Goal: Task Accomplishment & Management: Use online tool/utility

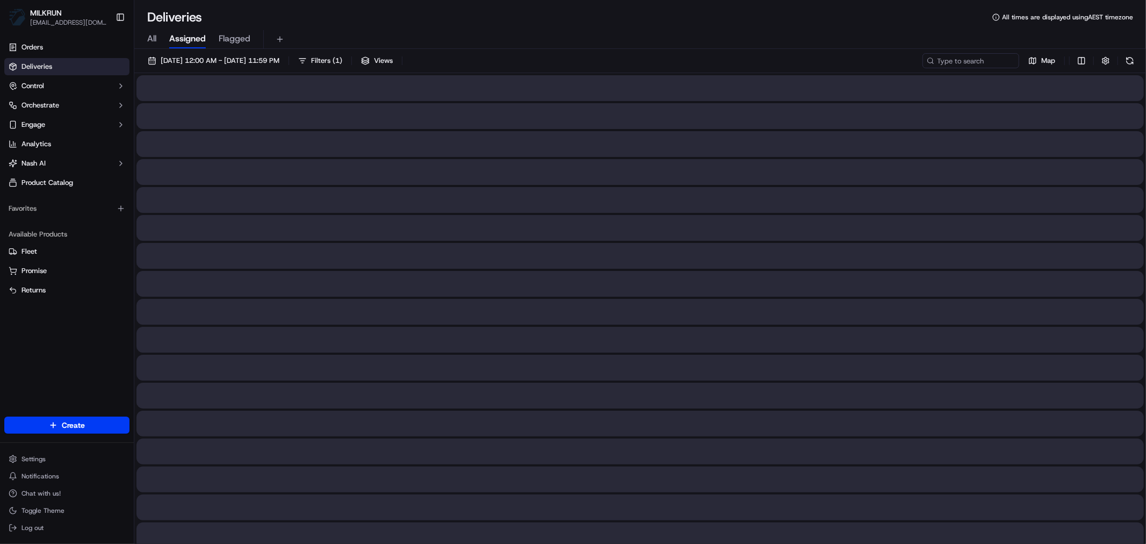
click at [147, 38] on span "All" at bounding box center [151, 38] width 9 height 13
click at [952, 59] on input at bounding box center [954, 60] width 129 height 15
paste input "16556945-f126-42f9-8d16-696bf0a953d2"
type input "16556945-f126-42f9-8d16-696bf0a953d2"
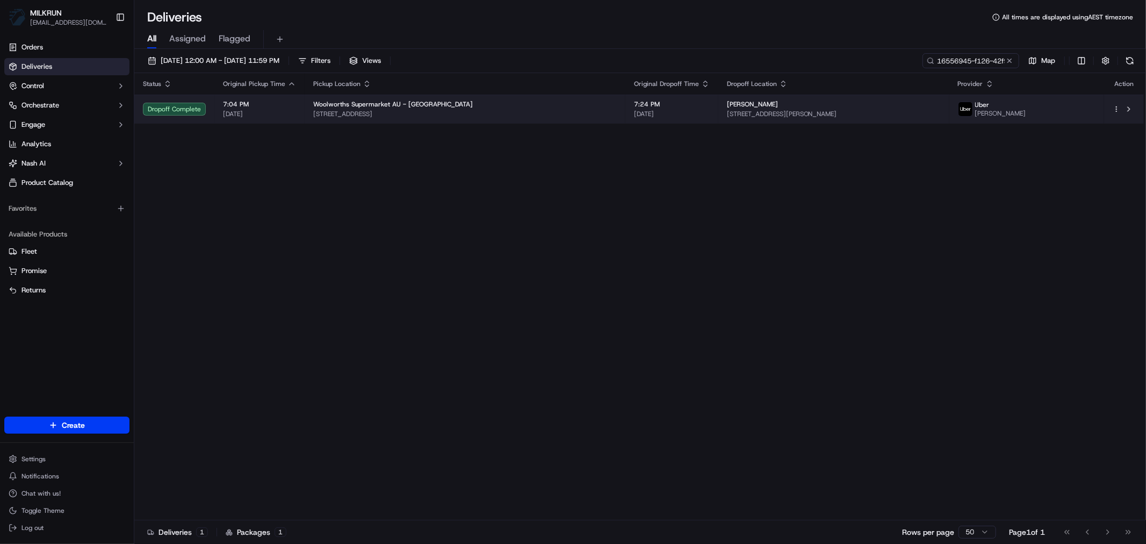
click at [581, 106] on div "Woolworths Supermarket AU - [GEOGRAPHIC_DATA]" at bounding box center [465, 104] width 304 height 9
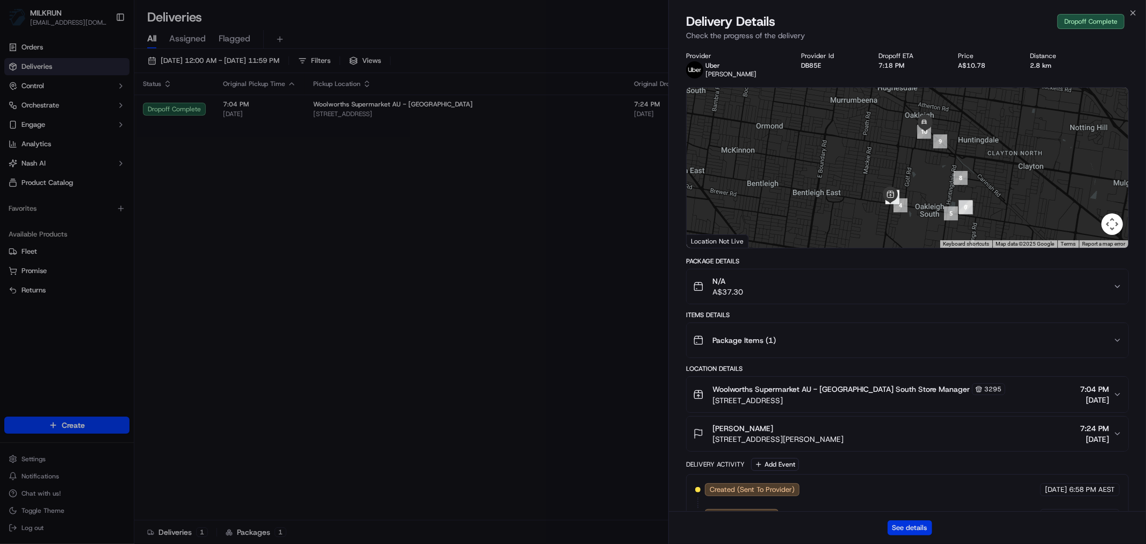
click at [909, 529] on button "See details" at bounding box center [910, 527] width 45 height 15
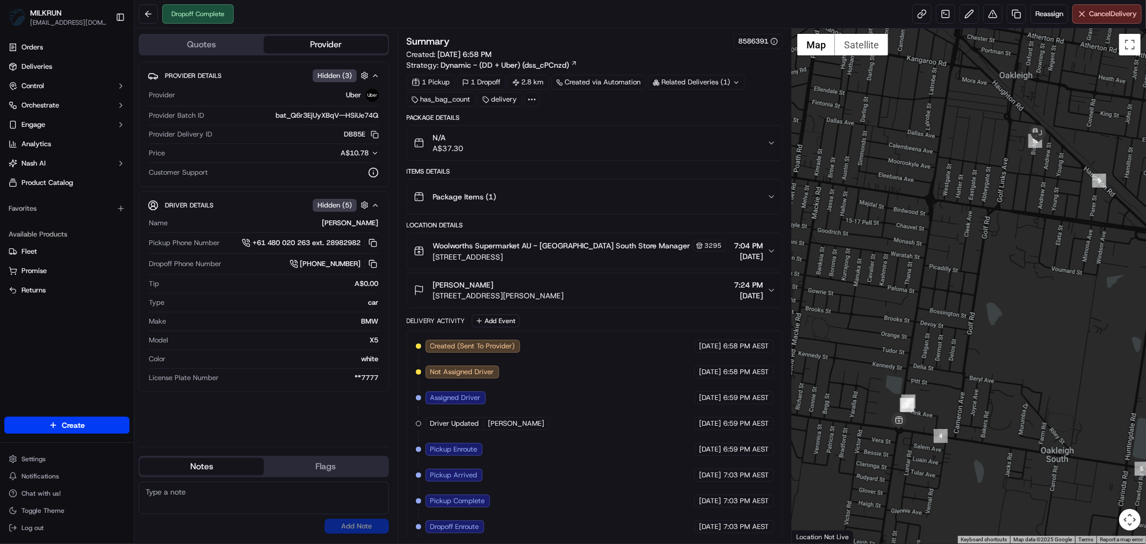
drag, startPoint x: 436, startPoint y: 13, endPoint x: 503, endPoint y: 12, distance: 67.2
click at [436, 13] on div "Dropoff Complete Reassign Cancel Delivery" at bounding box center [640, 14] width 1012 height 28
click at [1014, 13] on link at bounding box center [1016, 13] width 19 height 19
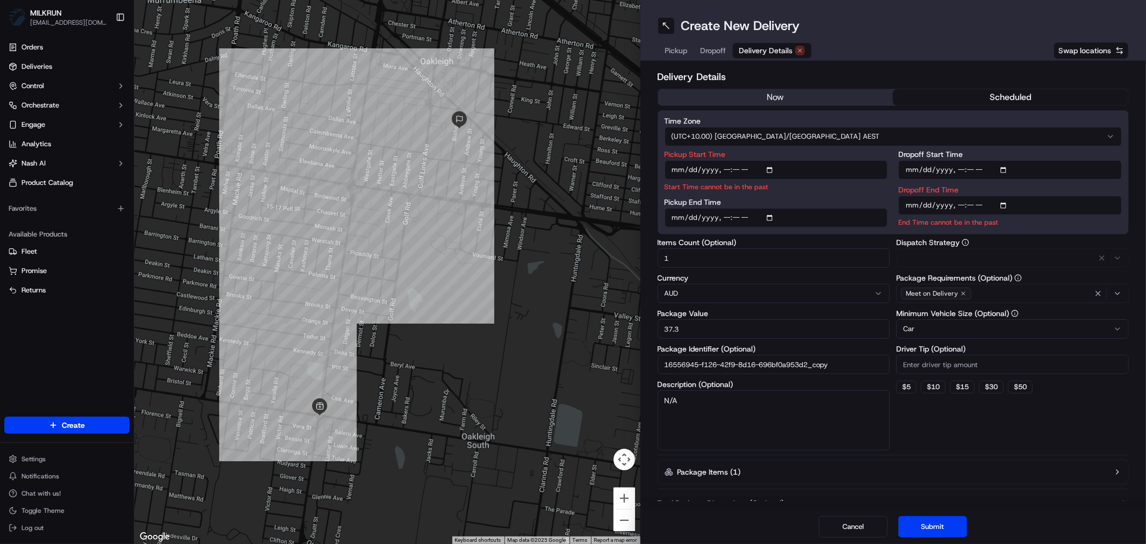
click at [760, 49] on span "Delivery Details" at bounding box center [766, 50] width 54 height 11
click at [772, 98] on button "now" at bounding box center [775, 97] width 235 height 16
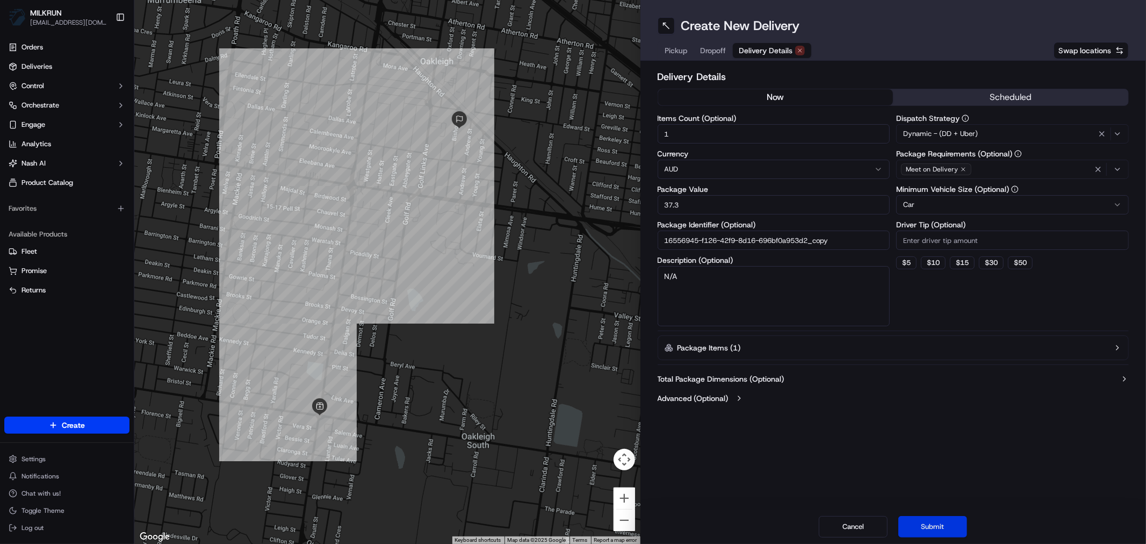
click at [937, 528] on button "Submit" at bounding box center [932, 526] width 69 height 21
